Goal: Information Seeking & Learning: Check status

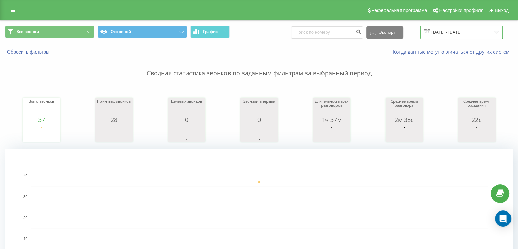
click at [447, 34] on input "[DATE] - [DATE]" at bounding box center [461, 32] width 82 height 13
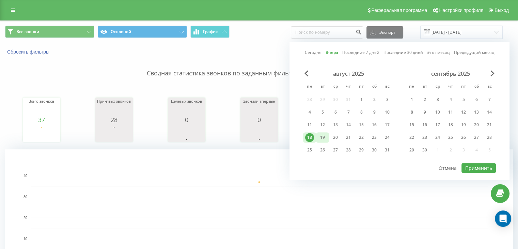
click at [324, 136] on div "19" at bounding box center [322, 137] width 9 height 9
click at [475, 166] on button "Применить" at bounding box center [479, 168] width 34 height 10
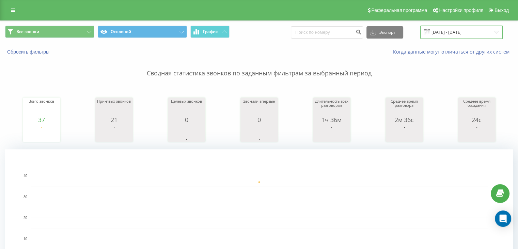
click at [453, 31] on input "[DATE] - [DATE]" at bounding box center [461, 32] width 82 height 13
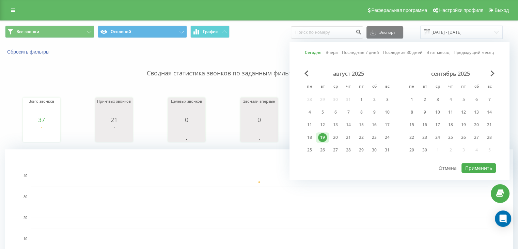
click at [316, 131] on div "август 2025 пн вт ср чт пт сб вс 28 29 30 31 1 2 3 4 5 6 7 8 9 10 11 12 13 14 1…" at bounding box center [348, 113] width 91 height 87
click at [309, 135] on div "18" at bounding box center [309, 137] width 9 height 9
click at [477, 163] on button "Применить" at bounding box center [479, 168] width 34 height 10
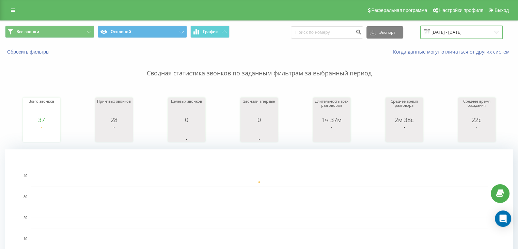
click at [448, 31] on input "[DATE] - [DATE]" at bounding box center [461, 32] width 82 height 13
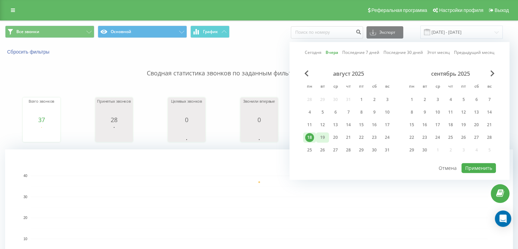
click at [326, 133] on div "19" at bounding box center [322, 137] width 9 height 9
click at [326, 132] on div "19" at bounding box center [322, 137] width 13 height 10
click at [476, 167] on button "Применить" at bounding box center [479, 168] width 34 height 10
type input "[DATE] - [DATE]"
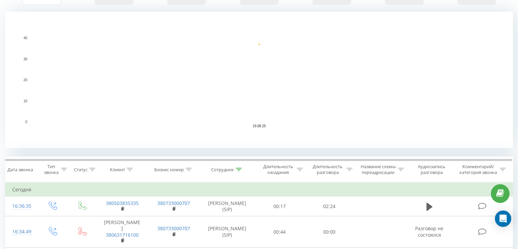
scroll to position [170, 0]
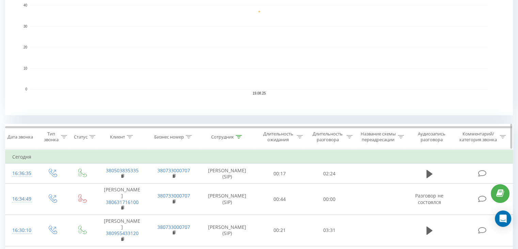
click at [238, 136] on icon at bounding box center [239, 136] width 6 height 3
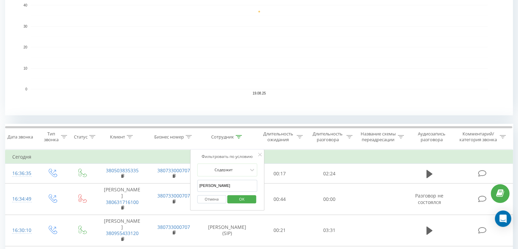
click at [223, 188] on input "[PERSON_NAME]" at bounding box center [227, 186] width 60 height 12
click at [244, 195] on span "OK" at bounding box center [241, 199] width 19 height 11
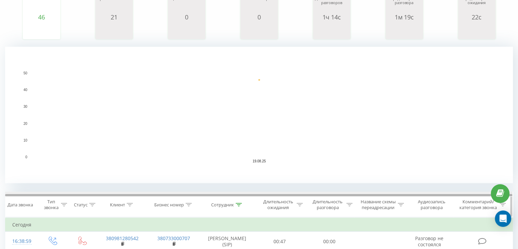
scroll to position [136, 0]
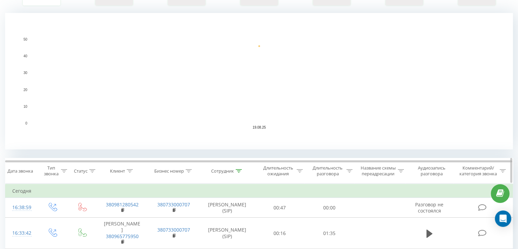
click at [241, 173] on th "Сотрудник" at bounding box center [228, 170] width 56 height 25
click at [233, 169] on div "Сотрудник" at bounding box center [222, 171] width 23 height 6
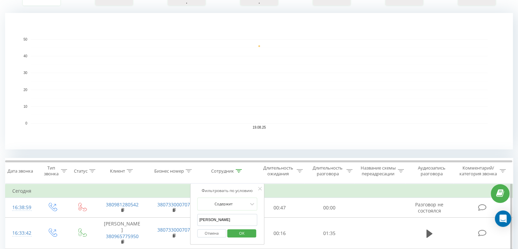
click at [232, 221] on input "[PERSON_NAME]" at bounding box center [227, 220] width 60 height 12
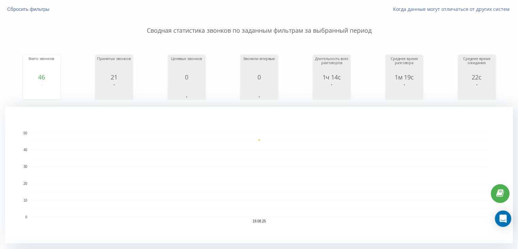
scroll to position [170, 0]
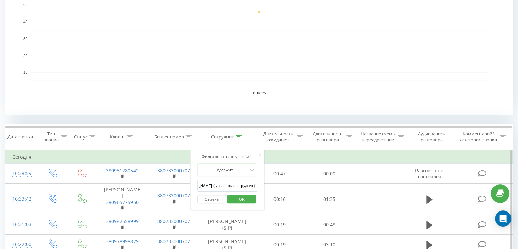
click at [231, 180] on input "[PERSON_NAME] ( уволенный сотрудник )" at bounding box center [227, 186] width 60 height 12
click at [240, 199] on span "OK" at bounding box center [241, 199] width 19 height 11
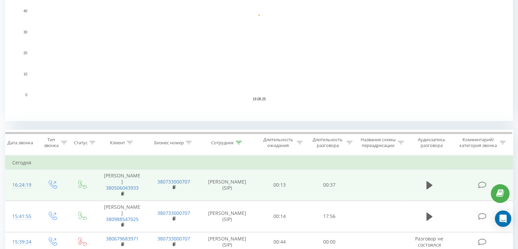
scroll to position [204, 0]
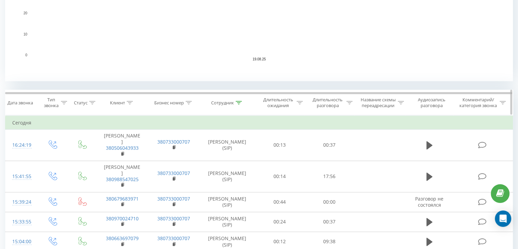
click at [235, 100] on div "Сотрудник" at bounding box center [226, 103] width 31 height 6
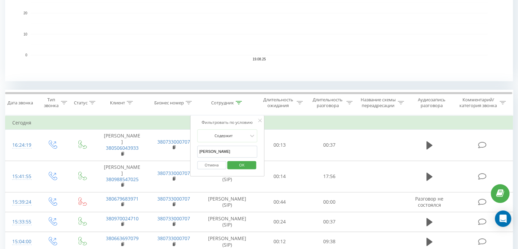
click at [237, 149] on input "[PERSON_NAME]" at bounding box center [227, 151] width 60 height 12
click at [239, 165] on span "OK" at bounding box center [241, 164] width 19 height 11
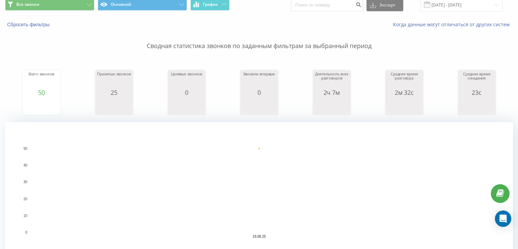
scroll to position [164, 0]
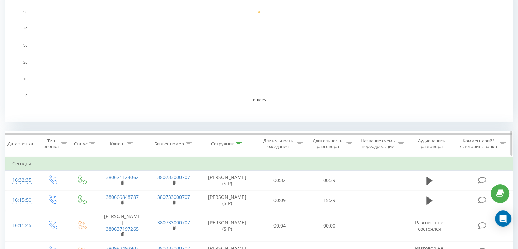
click at [240, 142] on icon at bounding box center [239, 143] width 6 height 3
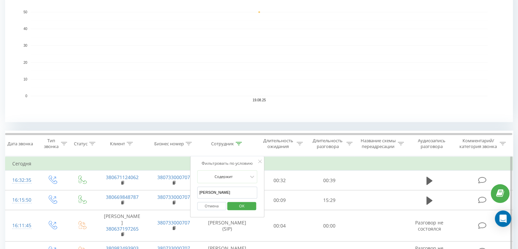
click at [233, 192] on input "[PERSON_NAME]" at bounding box center [227, 192] width 60 height 12
click at [242, 203] on span "OK" at bounding box center [241, 205] width 19 height 11
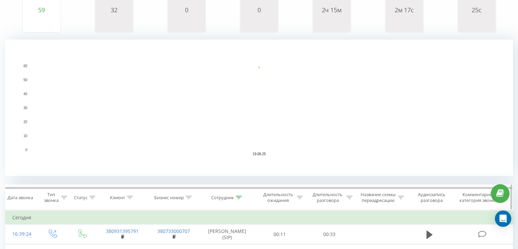
scroll to position [136, 0]
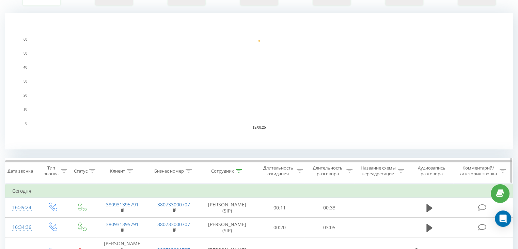
click at [240, 168] on div at bounding box center [239, 171] width 6 height 6
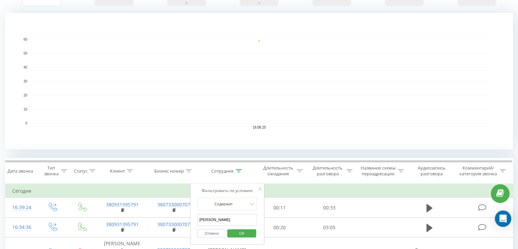
click at [230, 215] on input "[PERSON_NAME]" at bounding box center [227, 220] width 60 height 12
type input "[PERSON_NAME]"
click at [240, 232] on span "OK" at bounding box center [241, 233] width 19 height 11
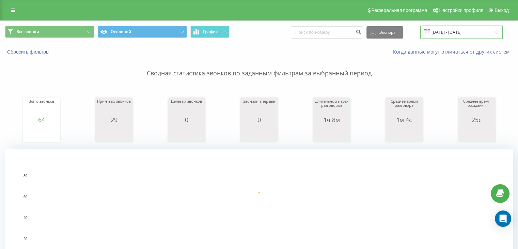
click at [451, 36] on input "[DATE] - [DATE]" at bounding box center [461, 32] width 82 height 13
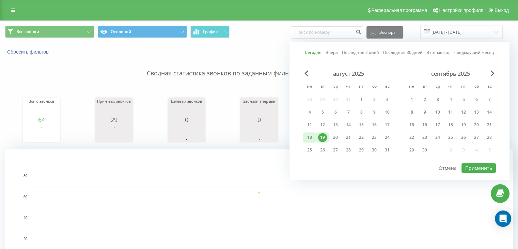
click at [312, 137] on div "18" at bounding box center [309, 137] width 9 height 9
click at [463, 163] on button "Применить" at bounding box center [479, 168] width 34 height 10
type input "[DATE] - [DATE]"
